Goal: Transaction & Acquisition: Purchase product/service

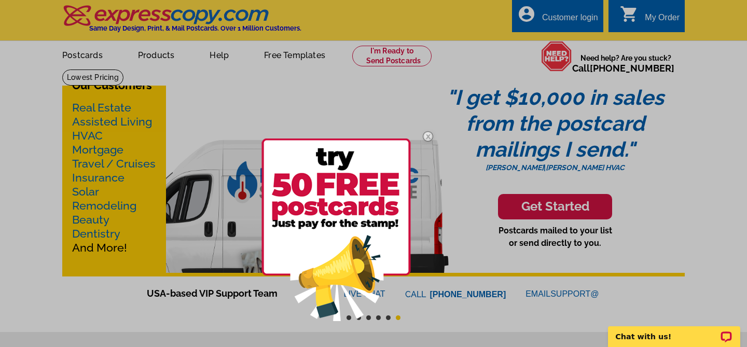
click at [425, 134] on img at bounding box center [428, 136] width 30 height 30
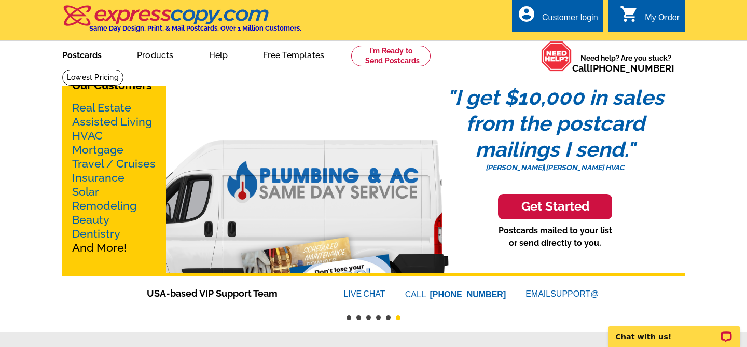
click at [76, 53] on link "Postcards" at bounding box center [82, 54] width 73 height 24
